Goal: Find specific page/section: Find specific page/section

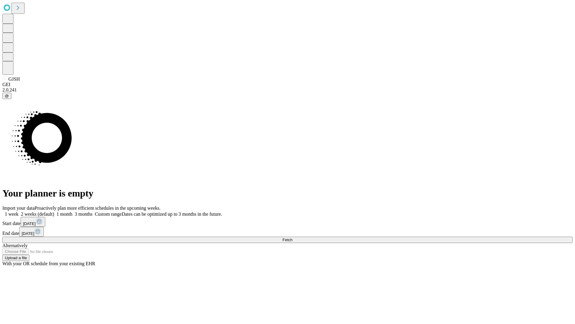
click at [292, 237] on span "Fetch" at bounding box center [288, 239] width 10 height 4
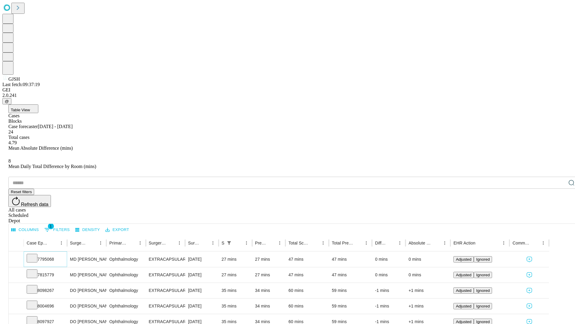
click at [35, 254] on icon at bounding box center [32, 257] width 6 height 6
